Goal: Find specific page/section: Find specific page/section

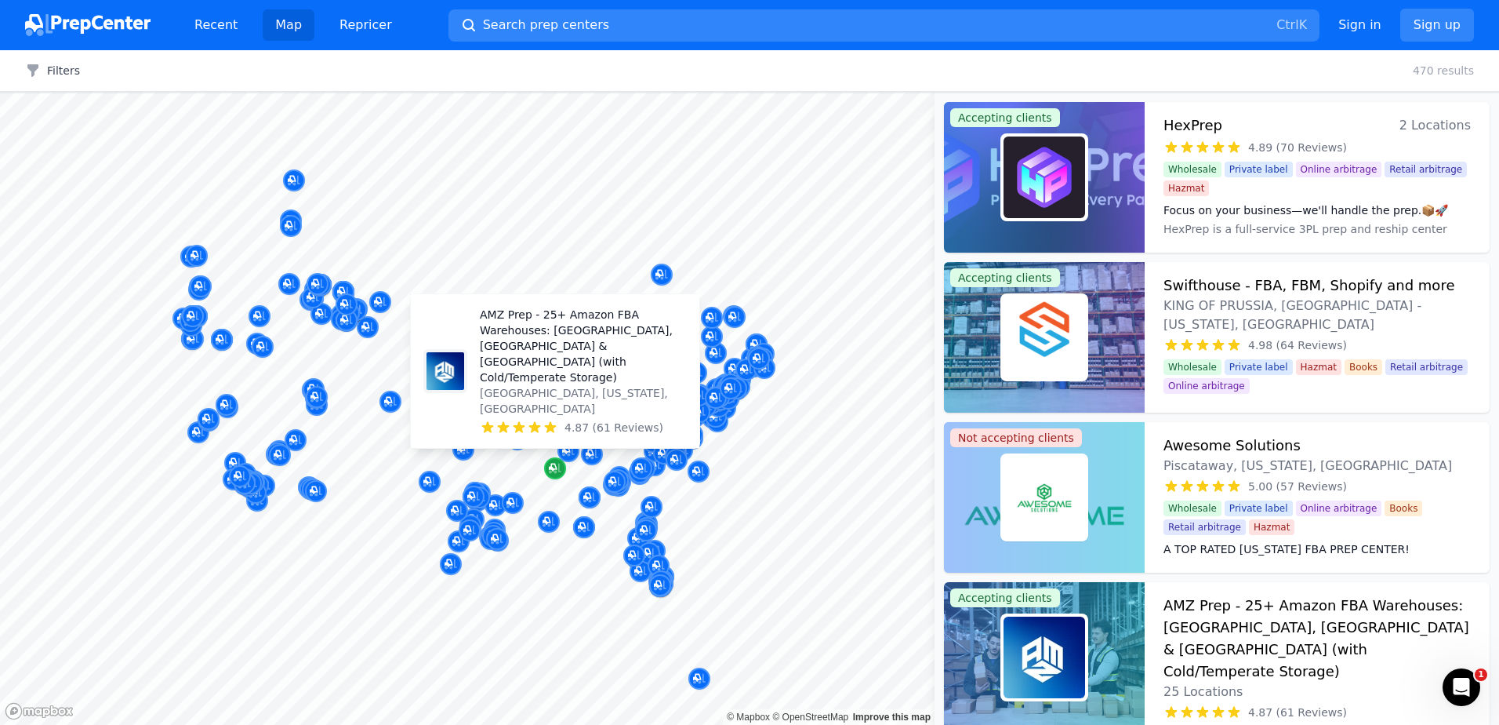
click at [551, 466] on icon "Map marker" at bounding box center [555, 468] width 13 height 16
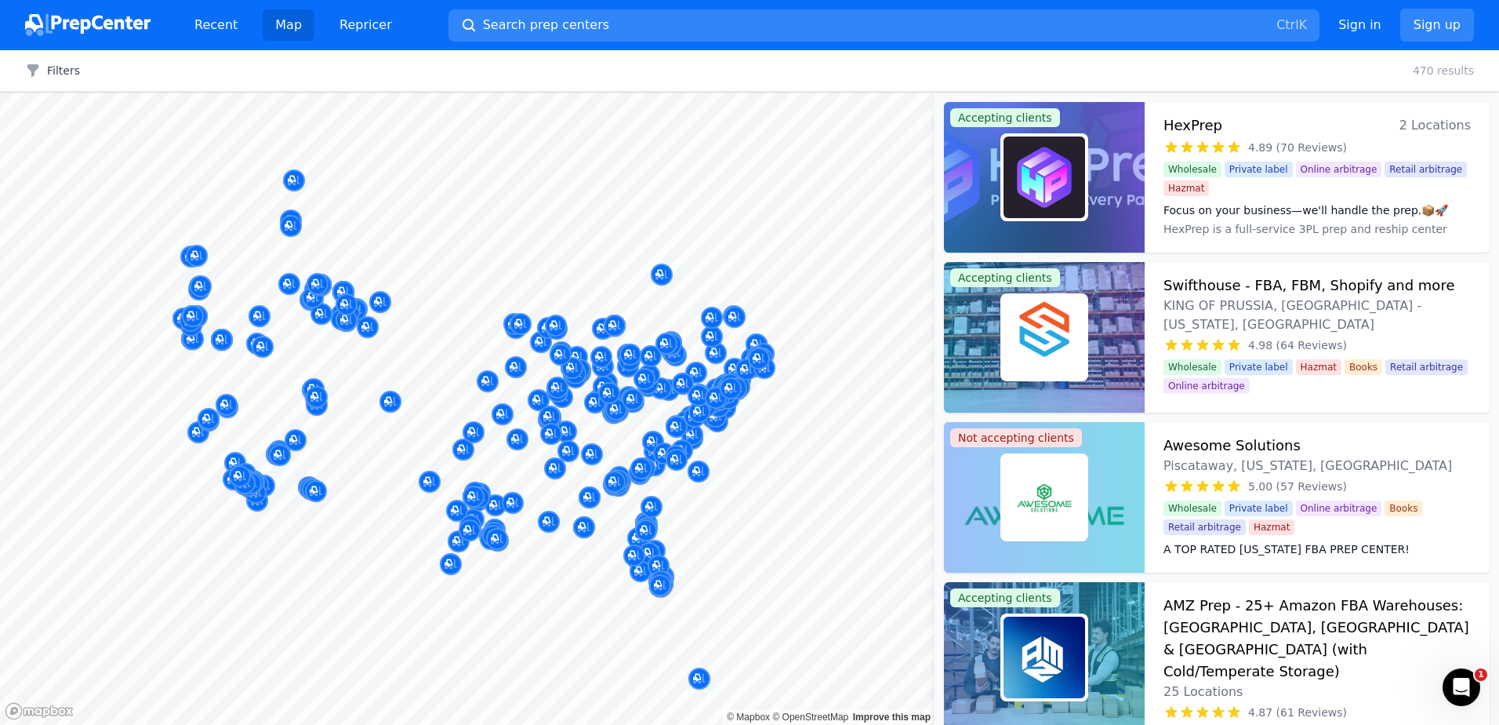
click at [551, 431] on div at bounding box center [568, 433] width 301 height 13
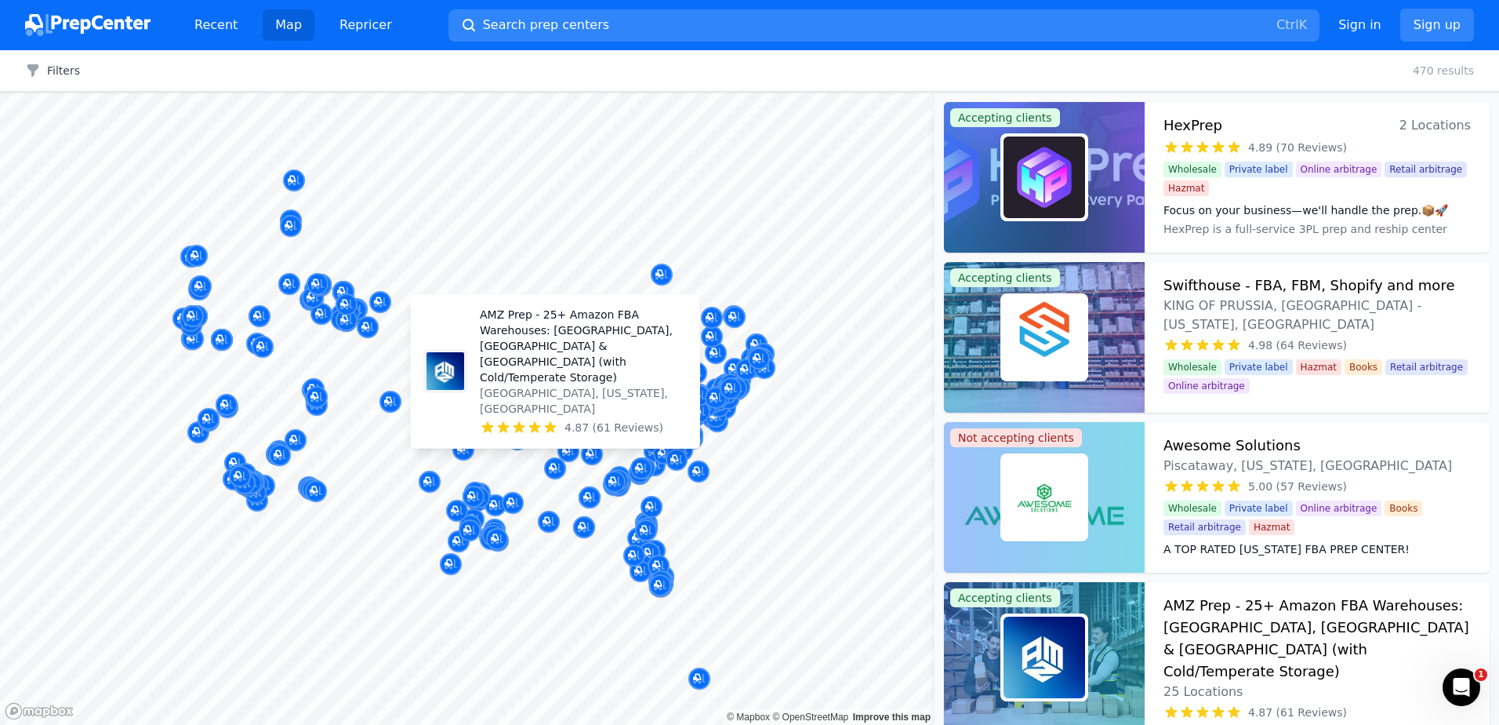
drag, startPoint x: 555, startPoint y: 471, endPoint x: 555, endPoint y: 456, distance: 15.7
click at [555, 471] on icon "Map marker" at bounding box center [555, 468] width 13 height 10
drag, startPoint x: 563, startPoint y: 428, endPoint x: 569, endPoint y: 402, distance: 27.4
click at [569, 402] on p "[GEOGRAPHIC_DATA], [US_STATE], [GEOGRAPHIC_DATA]" at bounding box center [583, 400] width 207 height 31
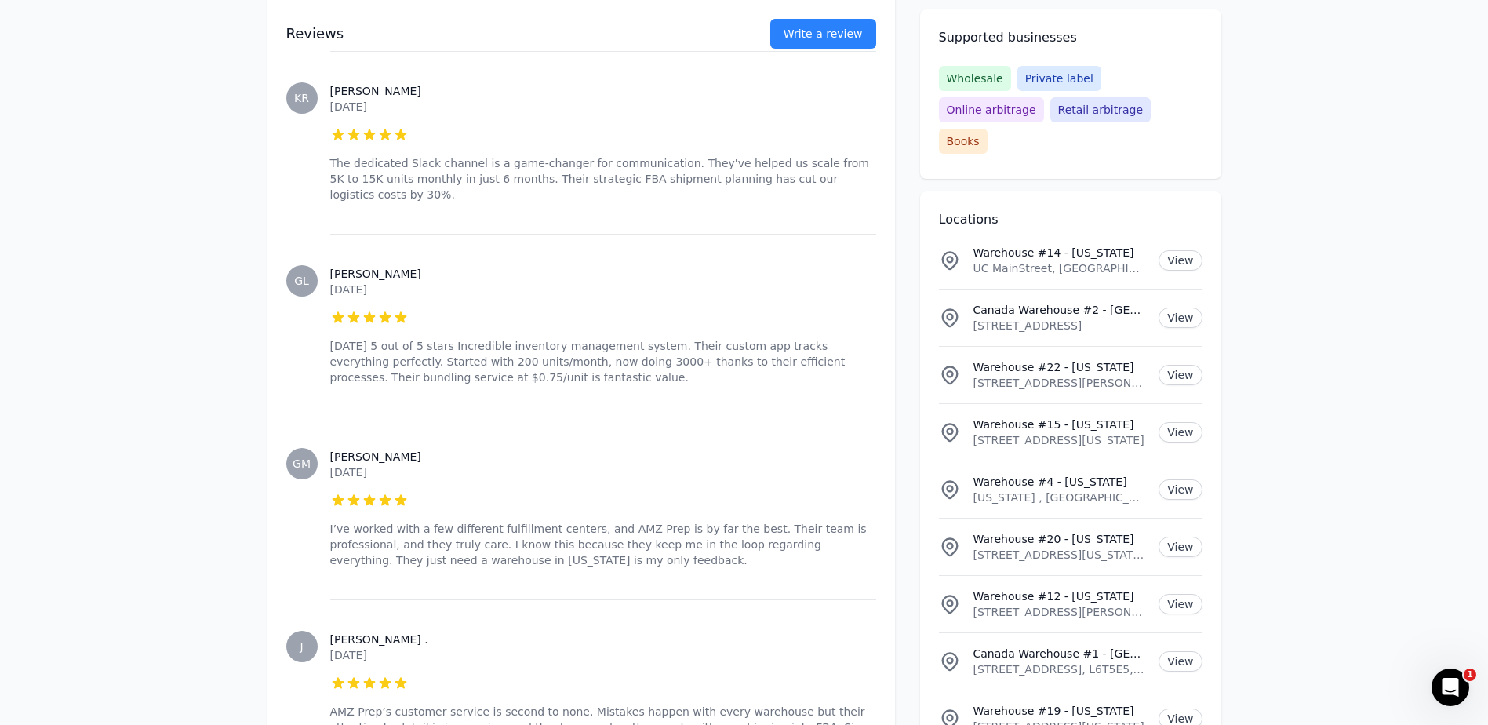
scroll to position [2841, 0]
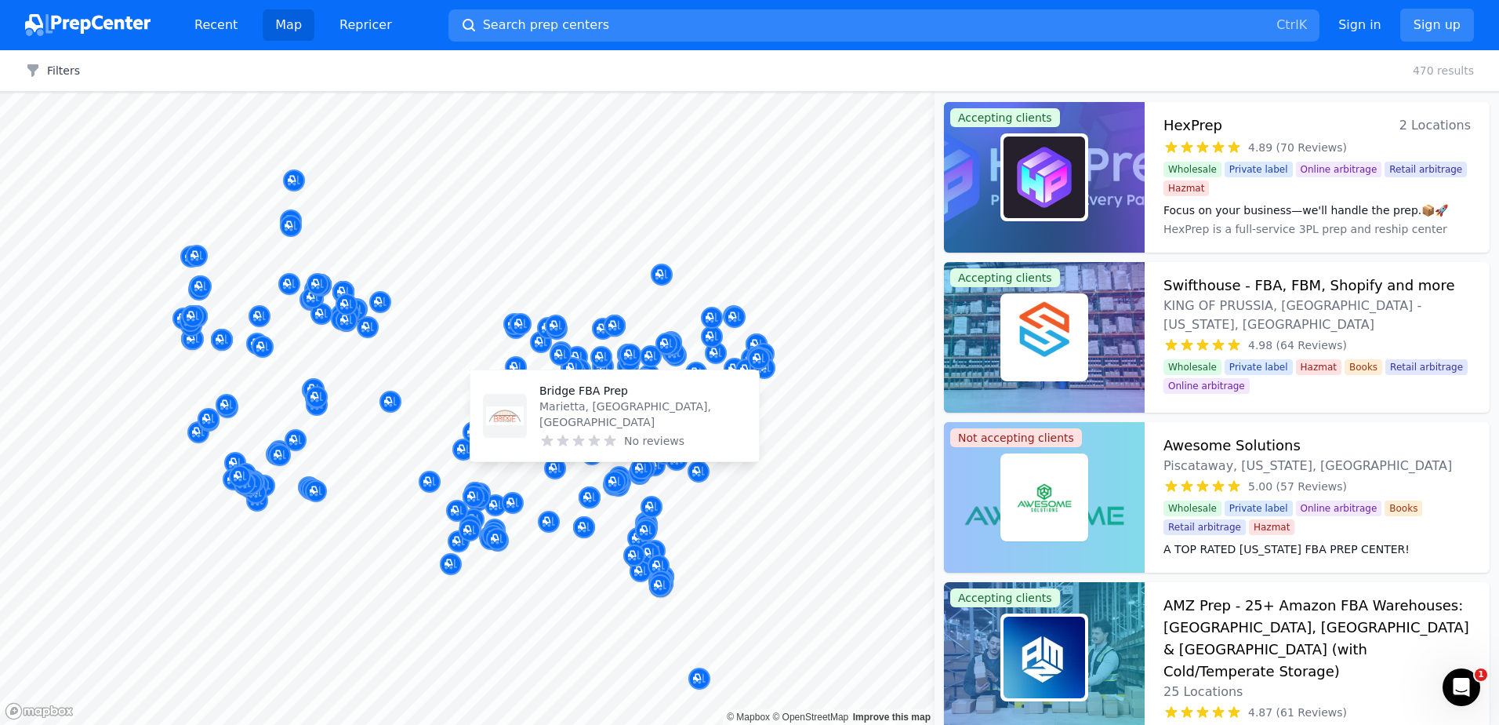
click at [594, 453] on div "Bridge FBA Prep Marietta, [GEOGRAPHIC_DATA], [GEOGRAPHIC_DATA] No reviews" at bounding box center [615, 415] width 276 height 78
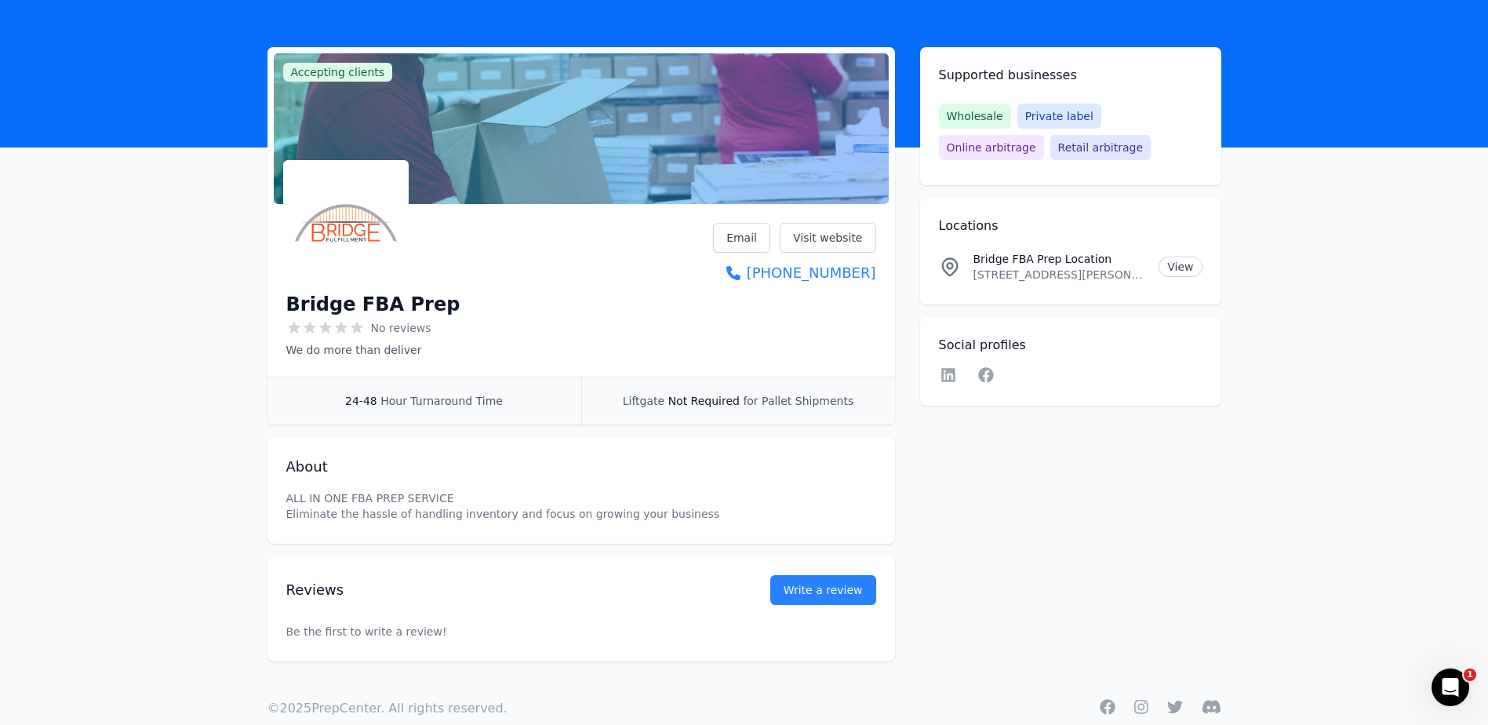
scroll to position [84, 0]
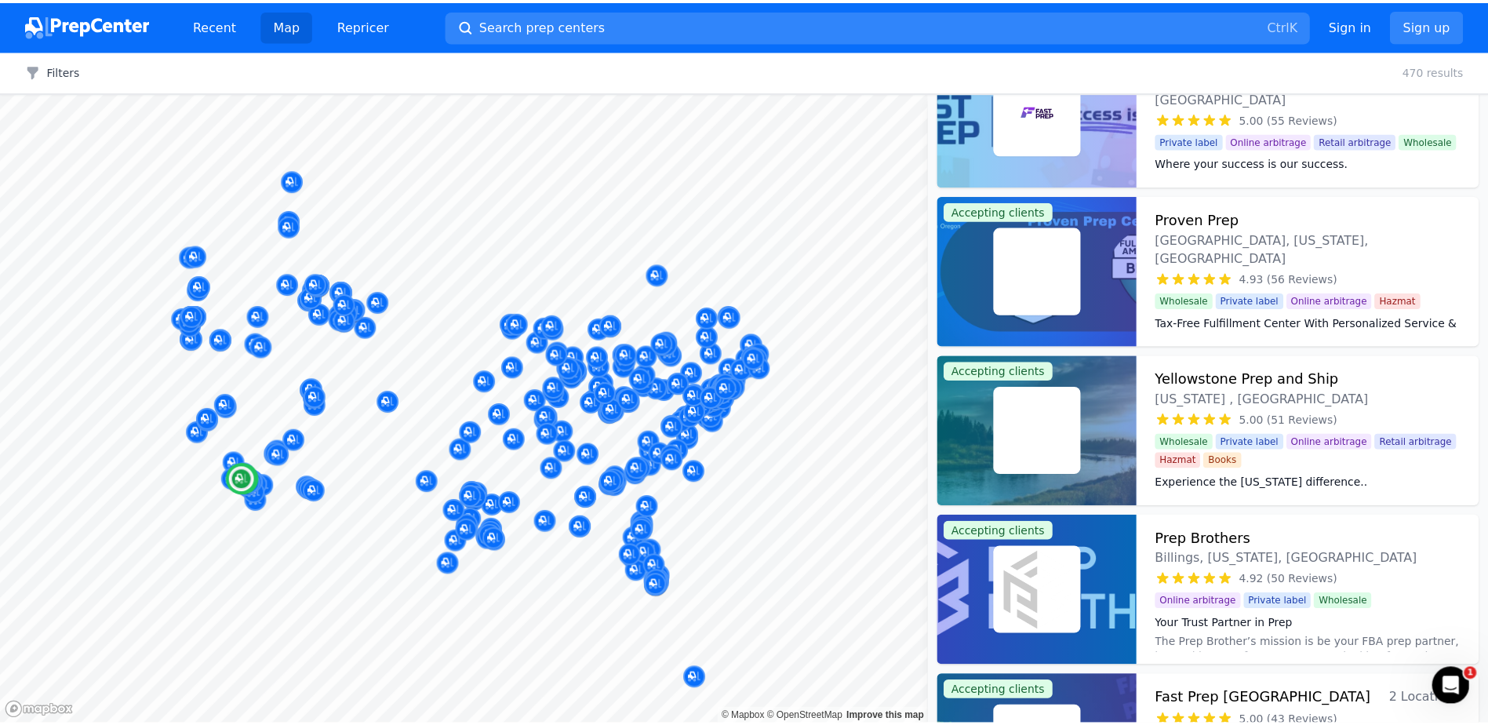
scroll to position [706, 0]
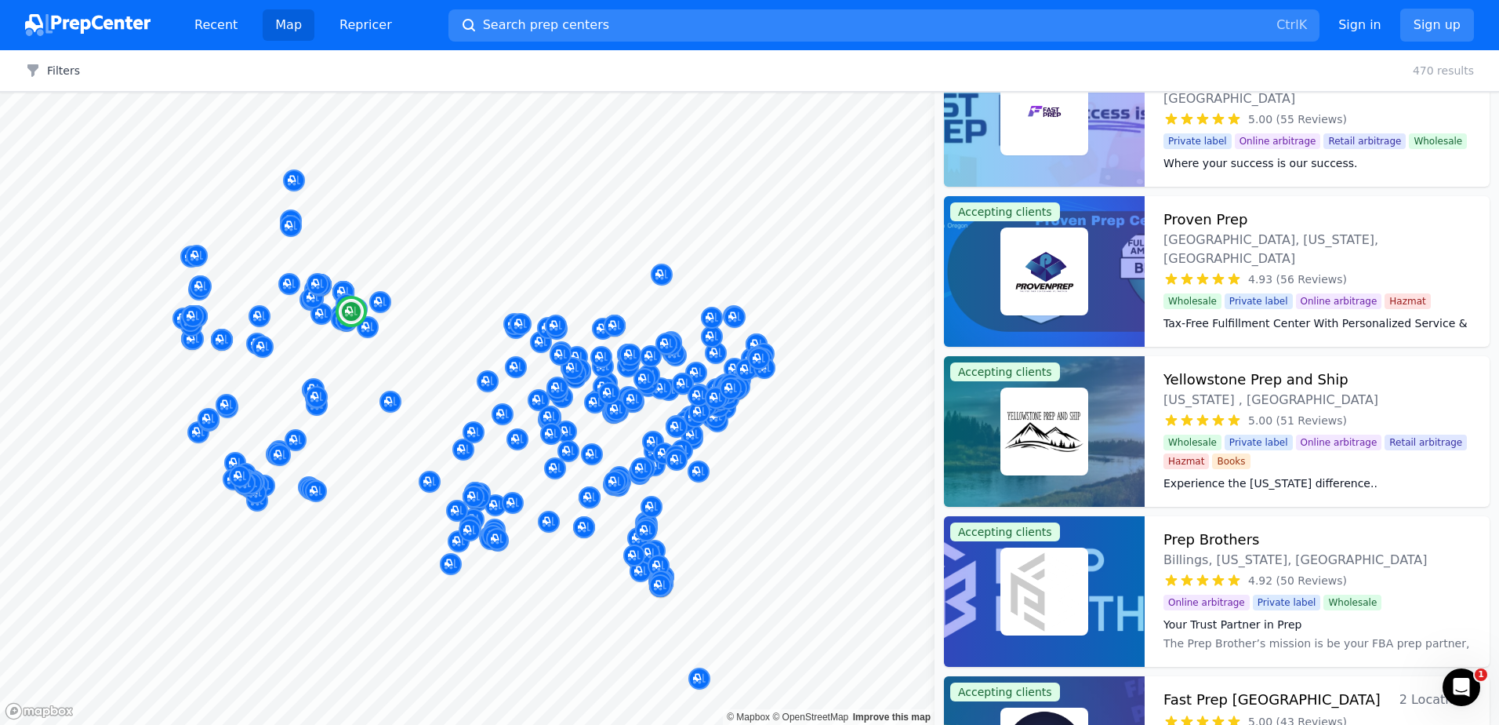
click at [1222, 414] on icon at bounding box center [1219, 419] width 12 height 11
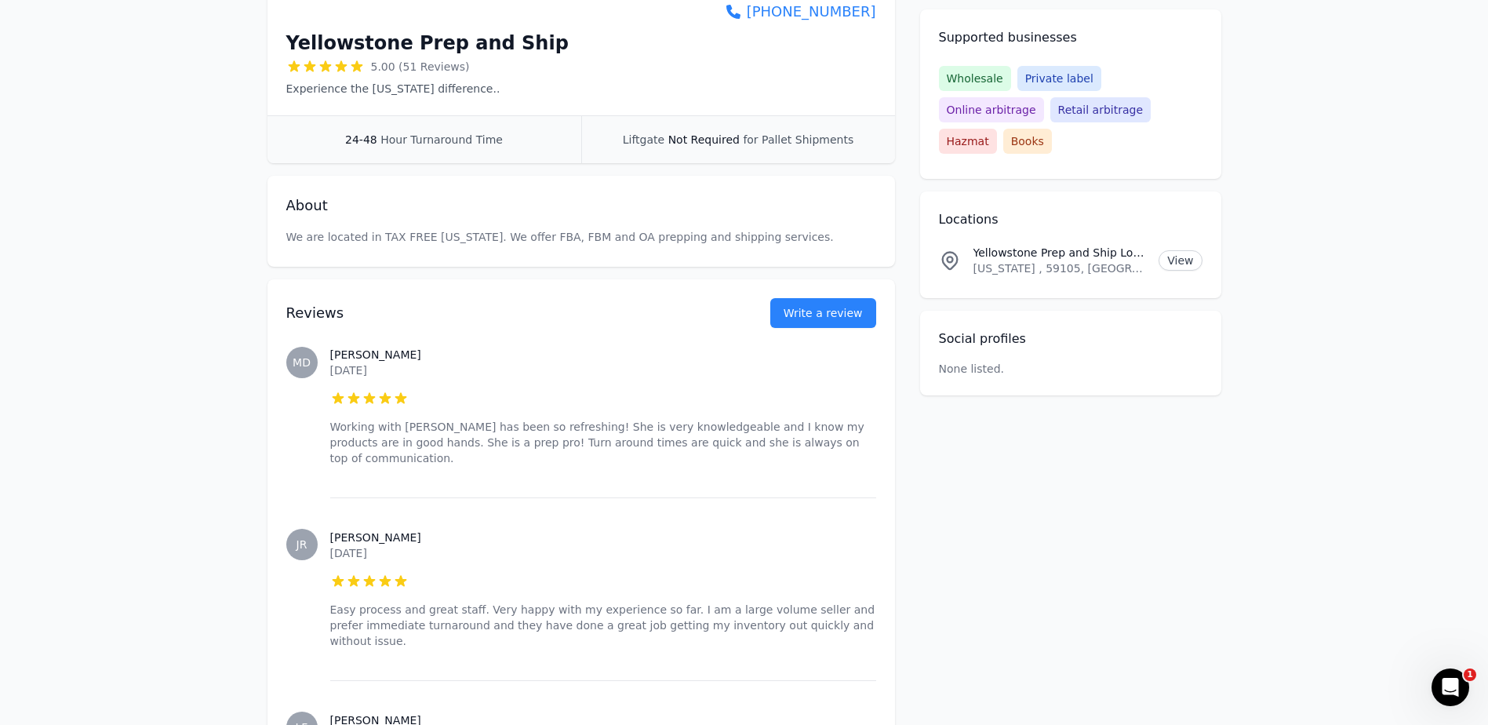
scroll to position [314, 0]
